Goal: Information Seeking & Learning: Learn about a topic

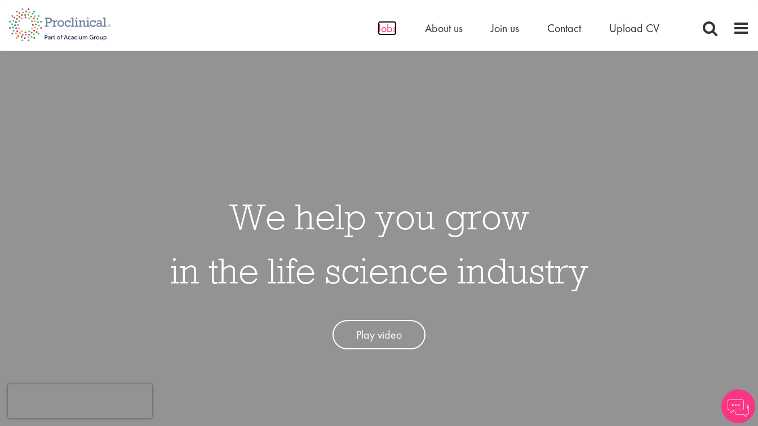
click at [385, 25] on span "Jobs" at bounding box center [387, 28] width 19 height 15
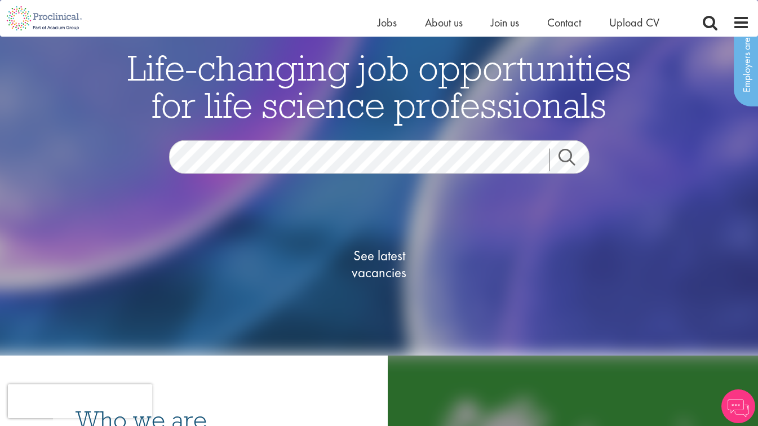
scroll to position [79, 0]
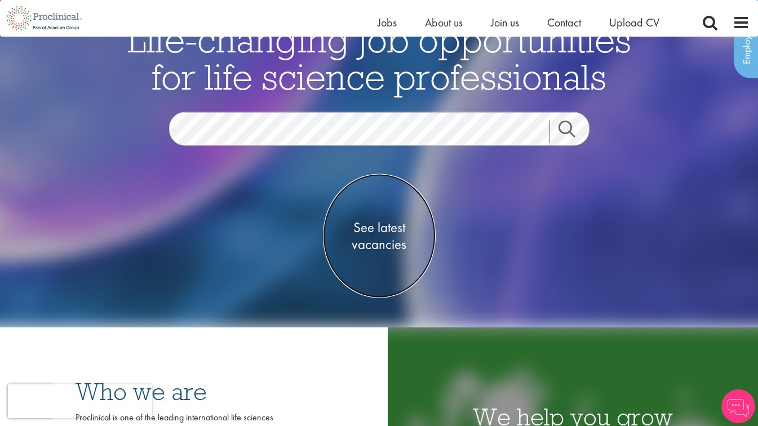
click at [401, 228] on span "See latest vacancies" at bounding box center [379, 236] width 113 height 34
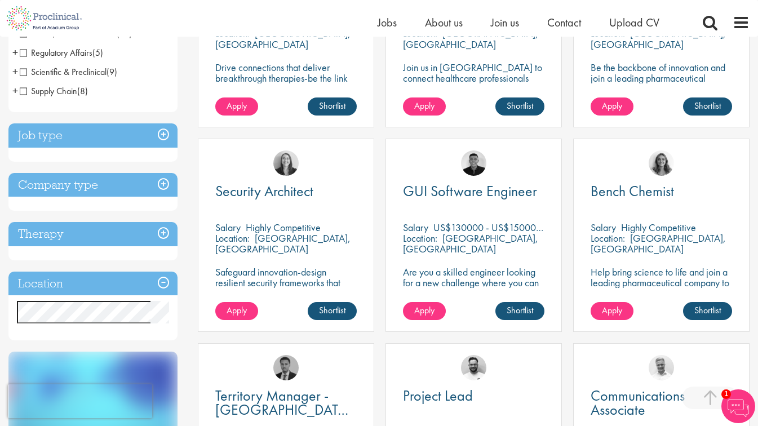
scroll to position [346, 0]
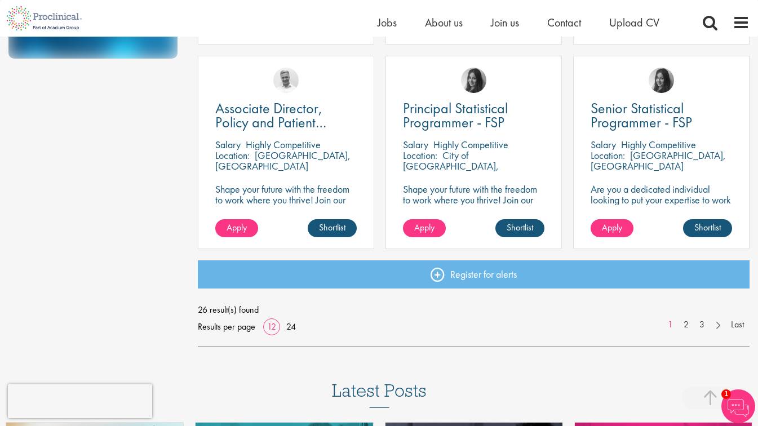
scroll to position [817, 0]
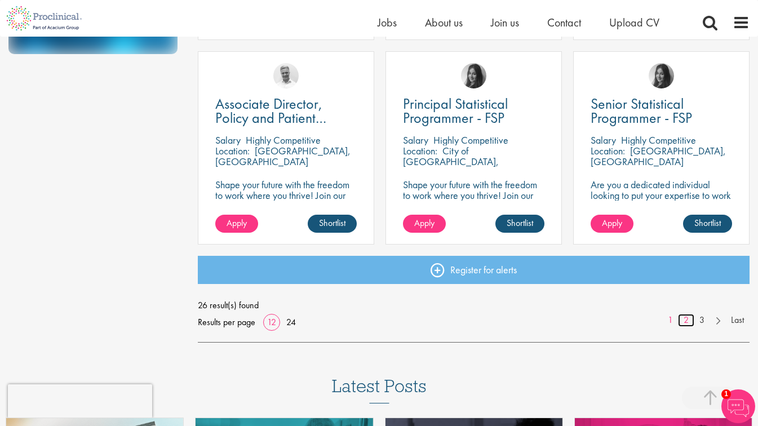
click at [686, 323] on link "2" at bounding box center [686, 320] width 16 height 13
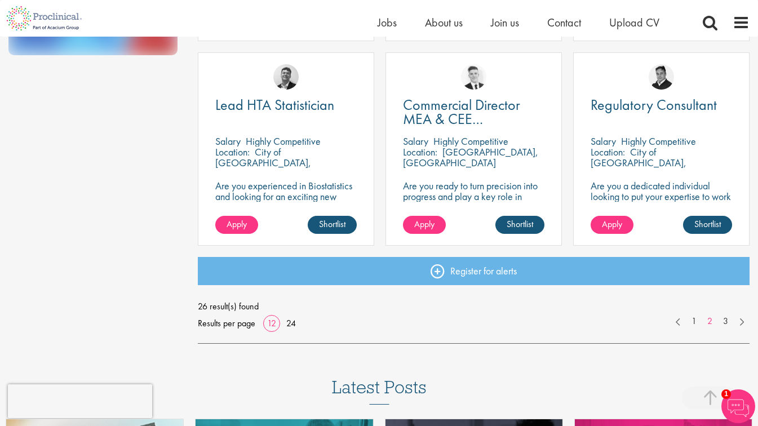
scroll to position [817, 0]
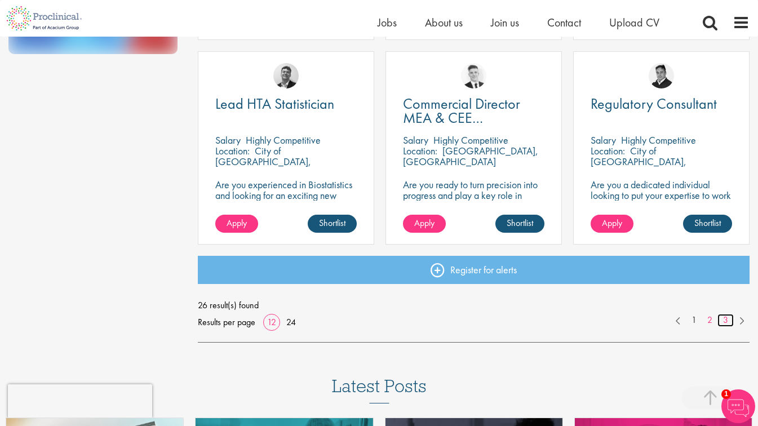
click at [725, 324] on link "3" at bounding box center [726, 320] width 16 height 13
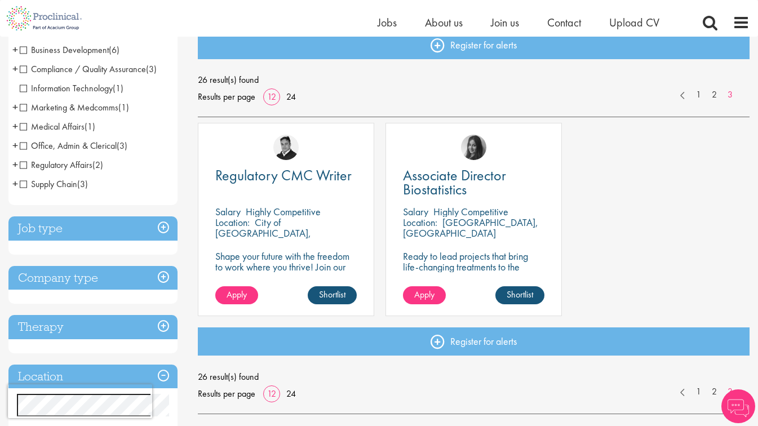
scroll to position [142, 0]
